Goal: Find specific fact: Find specific fact

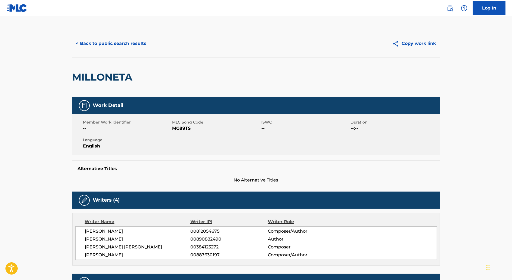
click at [123, 45] on button "< Back to public search results" at bounding box center [111, 44] width 78 height 14
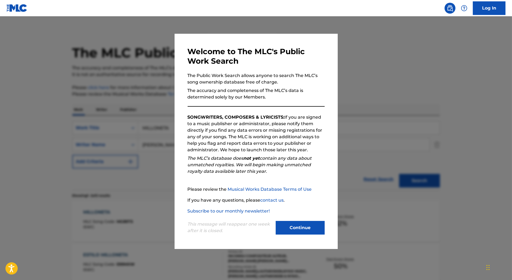
scroll to position [27, 0]
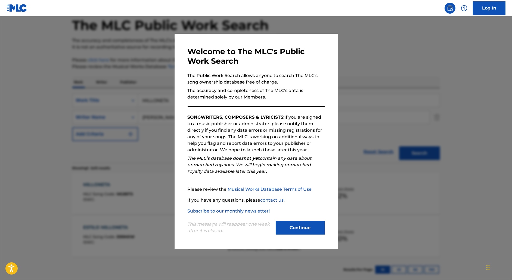
click at [149, 97] on div at bounding box center [256, 156] width 512 height 280
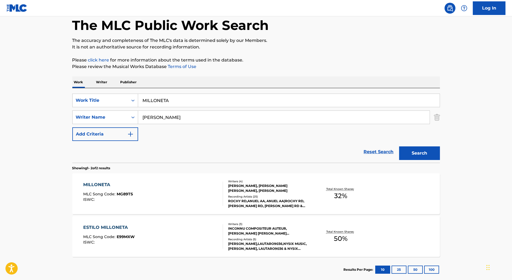
click at [156, 101] on input "MILLONETA" at bounding box center [289, 100] width 302 height 13
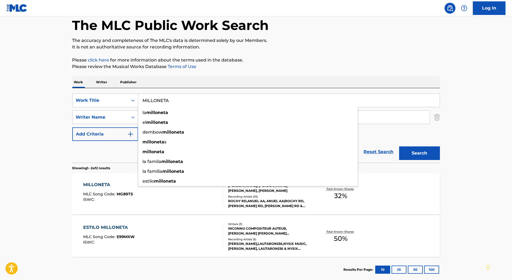
click at [156, 101] on input "MILLONETA" at bounding box center [289, 100] width 302 height 13
paste input "WHEN YOU LOVE SOMEONE"
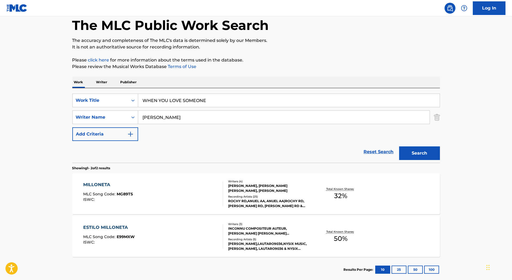
type input "WHEN YOU LOVE SOMEONE"
click at [150, 116] on input "[PERSON_NAME]" at bounding box center [284, 117] width 292 height 13
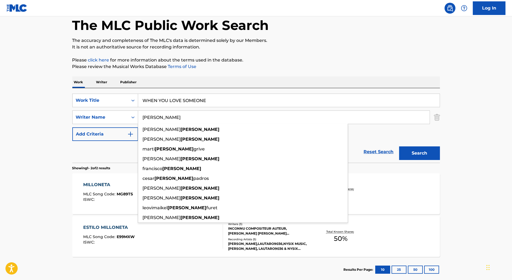
click at [150, 116] on input "[PERSON_NAME]" at bounding box center [284, 117] width 292 height 13
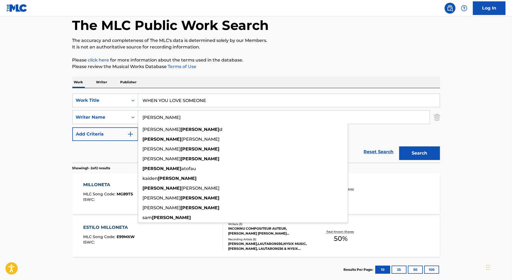
type input "[PERSON_NAME]"
click at [399, 146] on button "Search" at bounding box center [419, 153] width 41 height 14
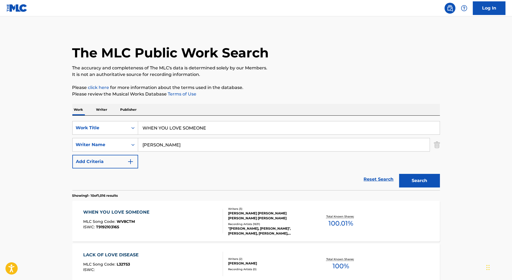
click at [183, 221] on div "WHEN YOU LOVE SOMEONE MLC Song Code : WV8CTM ISWC : T9192103165" at bounding box center [153, 221] width 140 height 24
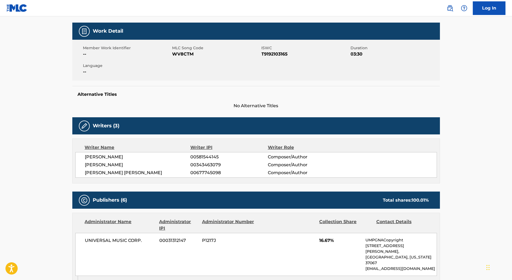
scroll to position [75, 0]
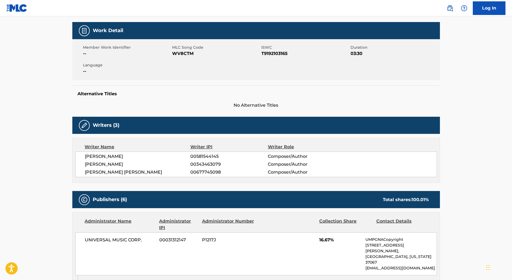
drag, startPoint x: 141, startPoint y: 158, endPoint x: 73, endPoint y: 158, distance: 67.4
click at [73, 158] on div "Writer Name Writer IPI Writer Role [PERSON_NAME] 00581544145 Composer/Author [P…" at bounding box center [256, 160] width 368 height 45
copy span "[PERSON_NAME]"
drag, startPoint x: 196, startPoint y: 156, endPoint x: 276, endPoint y: 156, distance: 79.7
click at [276, 156] on div "[PERSON_NAME] 00581544145 Composer/Author" at bounding box center [261, 156] width 352 height 7
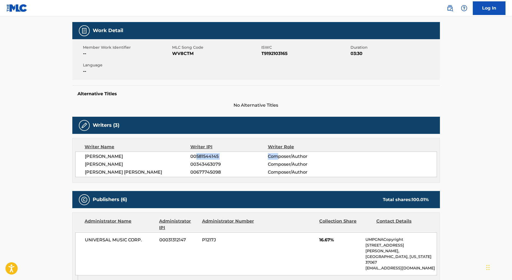
copy div "581544145 Com"
click at [241, 159] on div "[PERSON_NAME] 00581544145 Composer/Author [PERSON_NAME] 00343463079 Composer/Au…" at bounding box center [256, 164] width 362 height 26
drag, startPoint x: 196, startPoint y: 156, endPoint x: 223, endPoint y: 156, distance: 26.4
click at [223, 156] on span "00581544145" at bounding box center [228, 156] width 77 height 7
copy span "581544145"
